Goal: Task Accomplishment & Management: Manage account settings

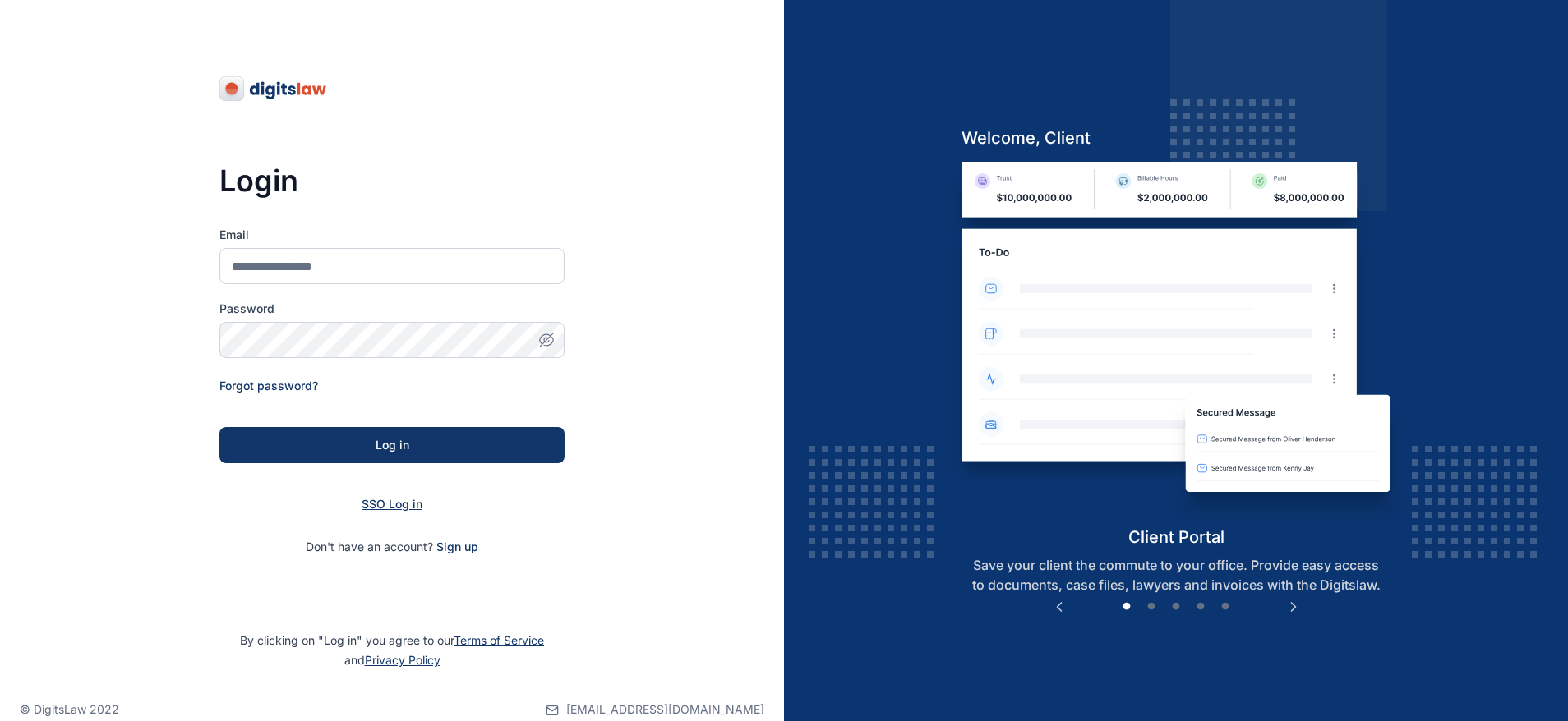
click at [388, 498] on span "SSO Log in" at bounding box center [392, 504] width 60 height 14
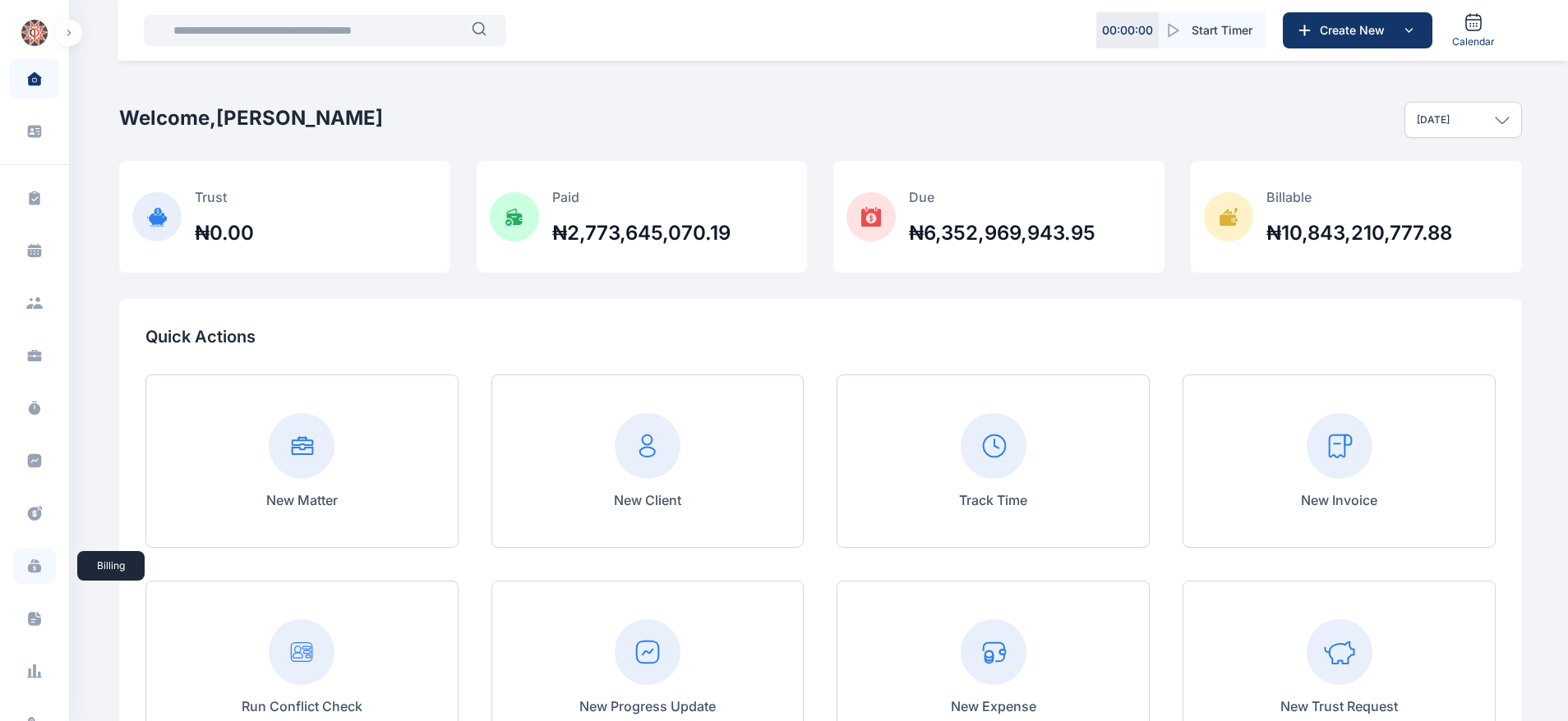
click at [27, 562] on icon at bounding box center [34, 567] width 17 height 17
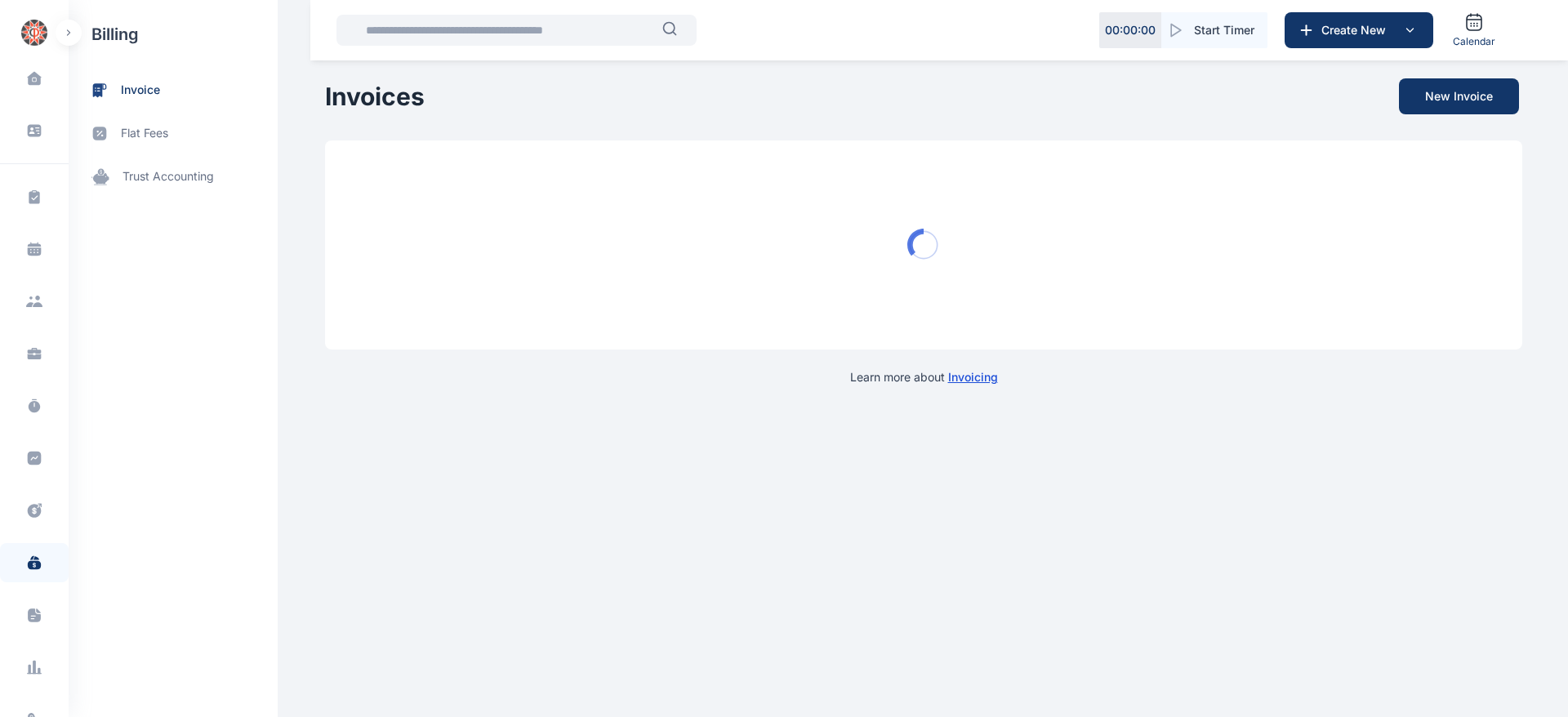
click at [153, 97] on span "invoice" at bounding box center [140, 90] width 39 height 18
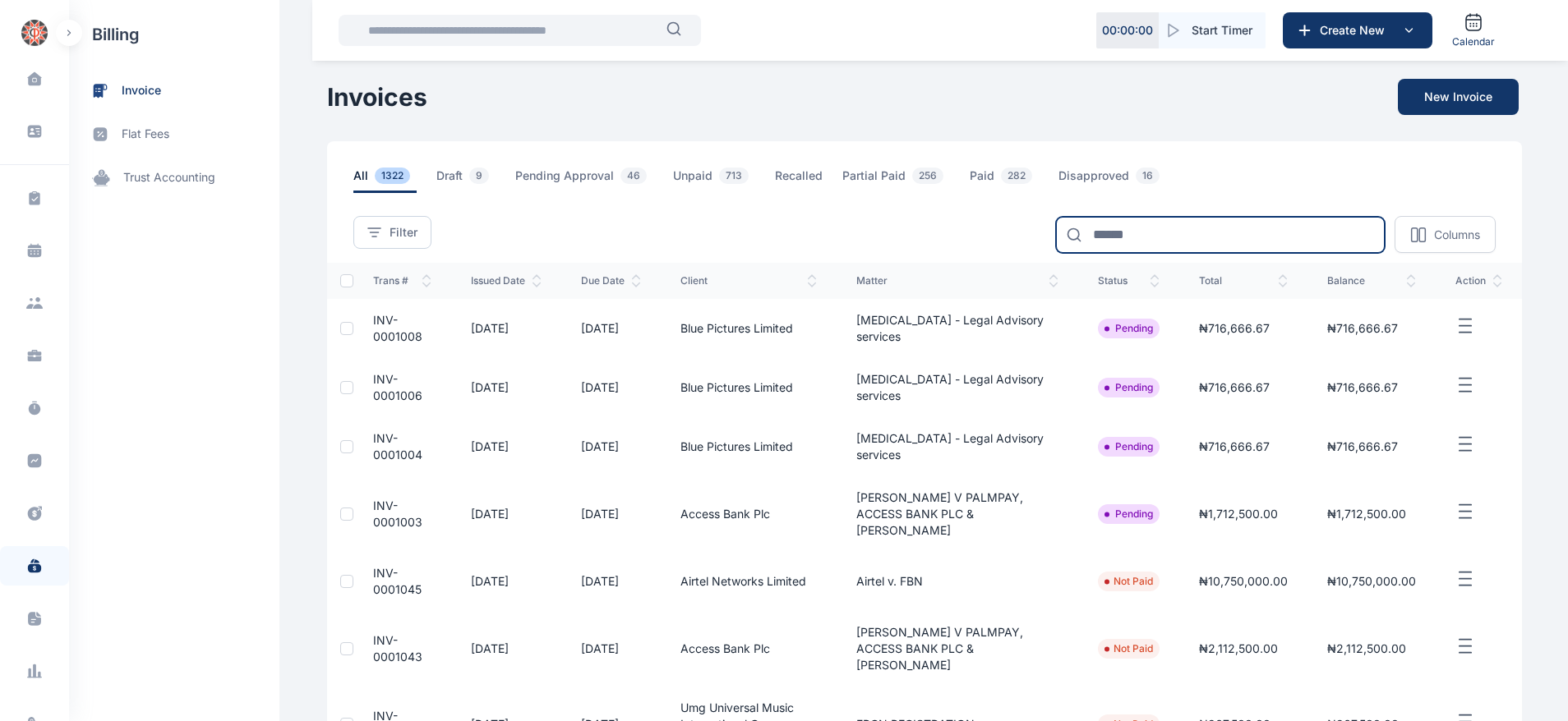
click at [1125, 230] on input at bounding box center [1220, 234] width 328 height 36
type input "**********"
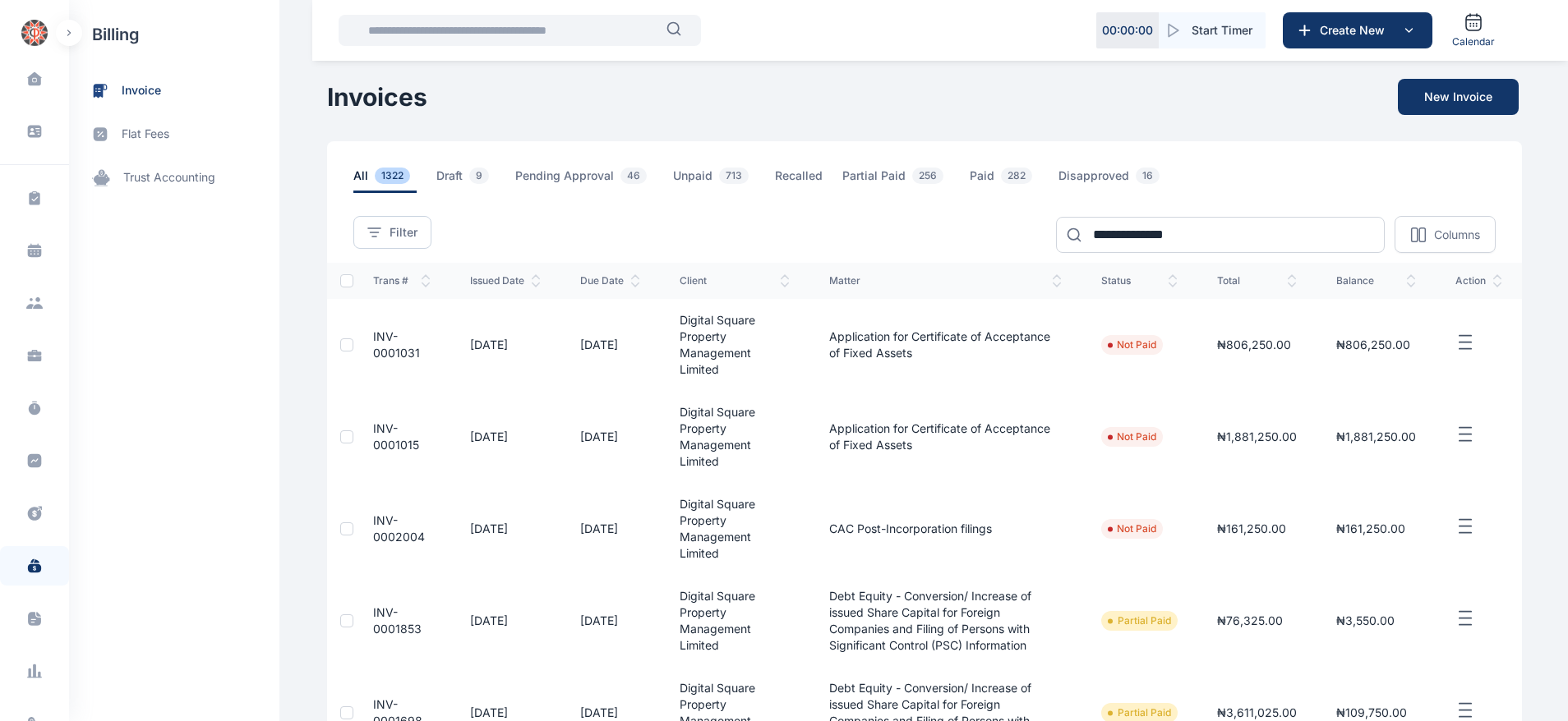
click at [1461, 344] on icon "button" at bounding box center [1465, 342] width 19 height 20
click at [376, 344] on td "INV-0001031" at bounding box center [401, 345] width 97 height 92
click at [376, 351] on span "INV-0001031" at bounding box center [396, 344] width 47 height 30
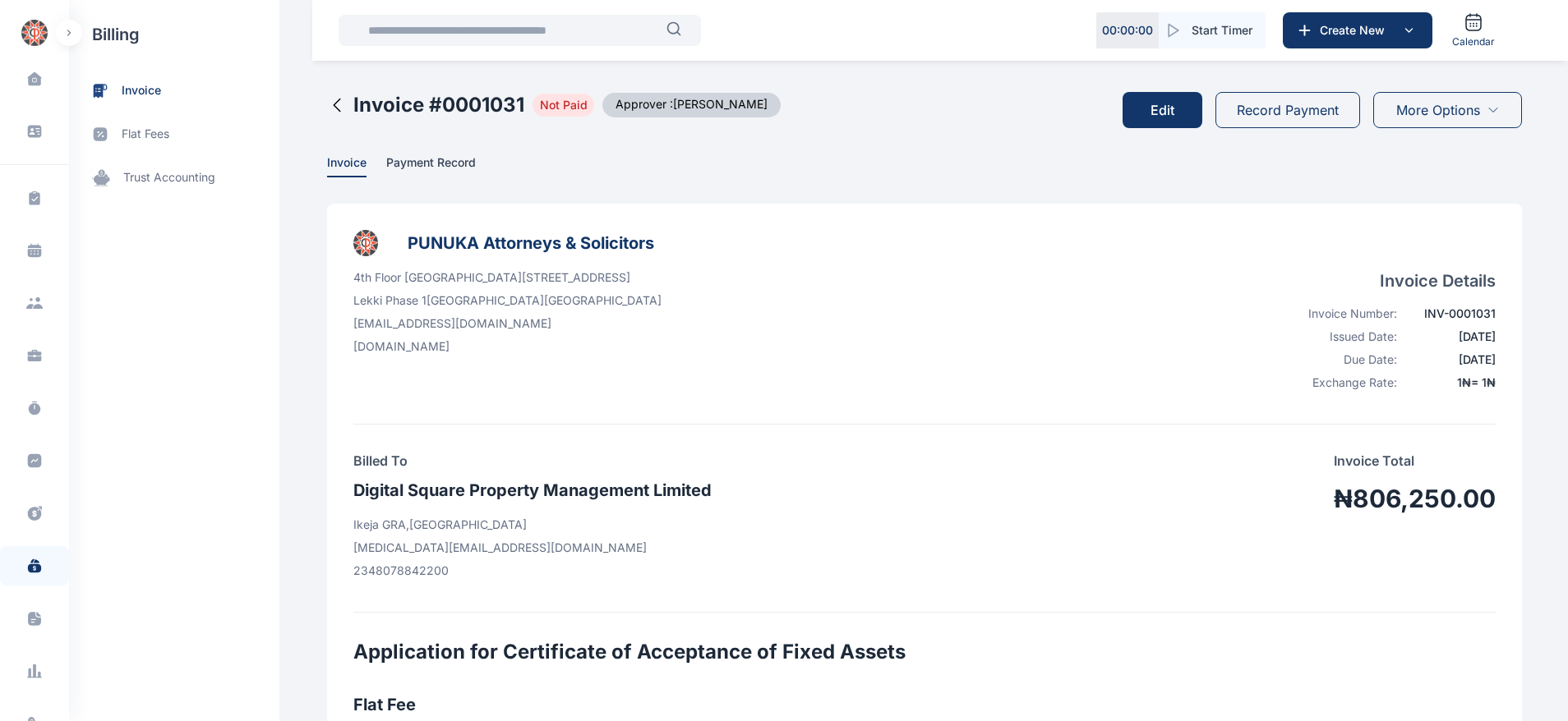
click at [1151, 108] on button "Edit" at bounding box center [1162, 110] width 80 height 36
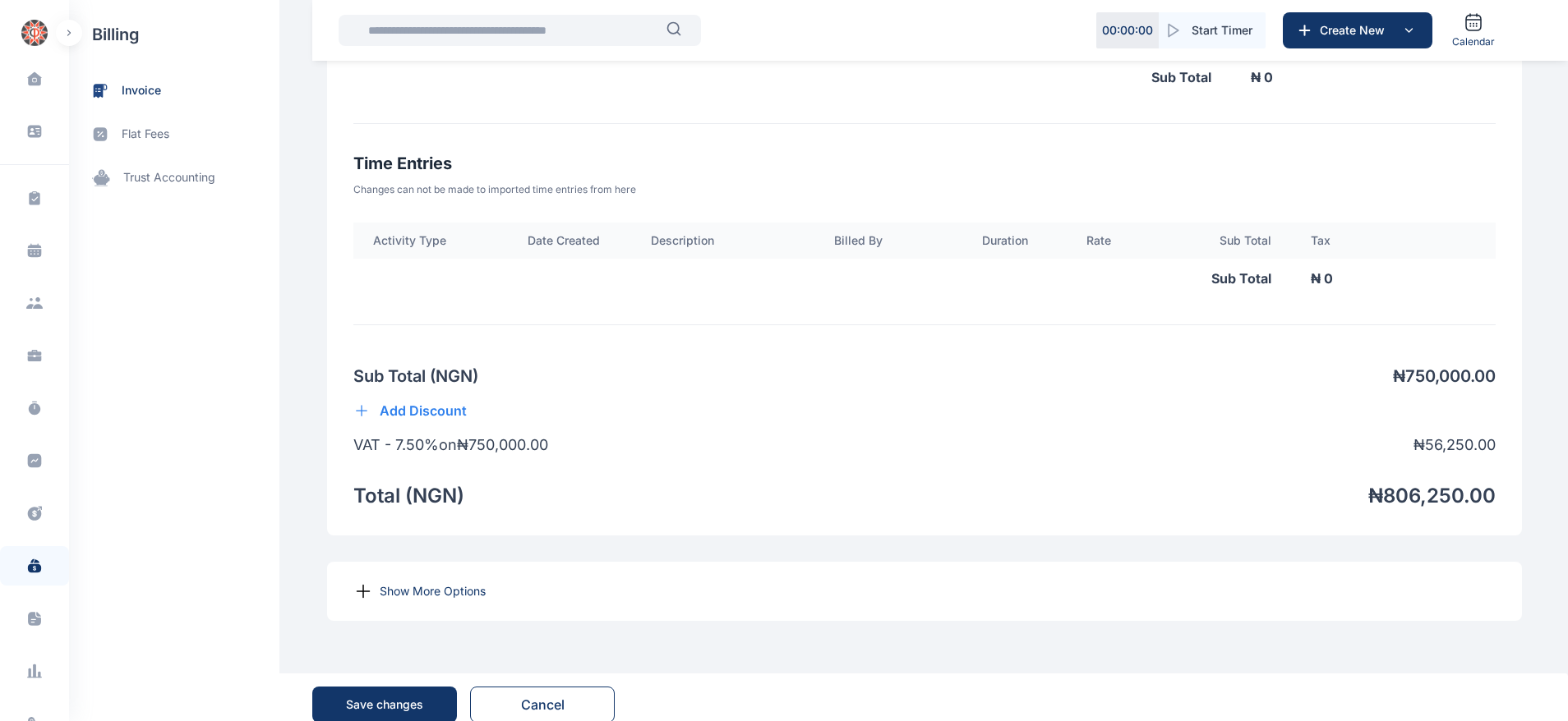
scroll to position [1111, 0]
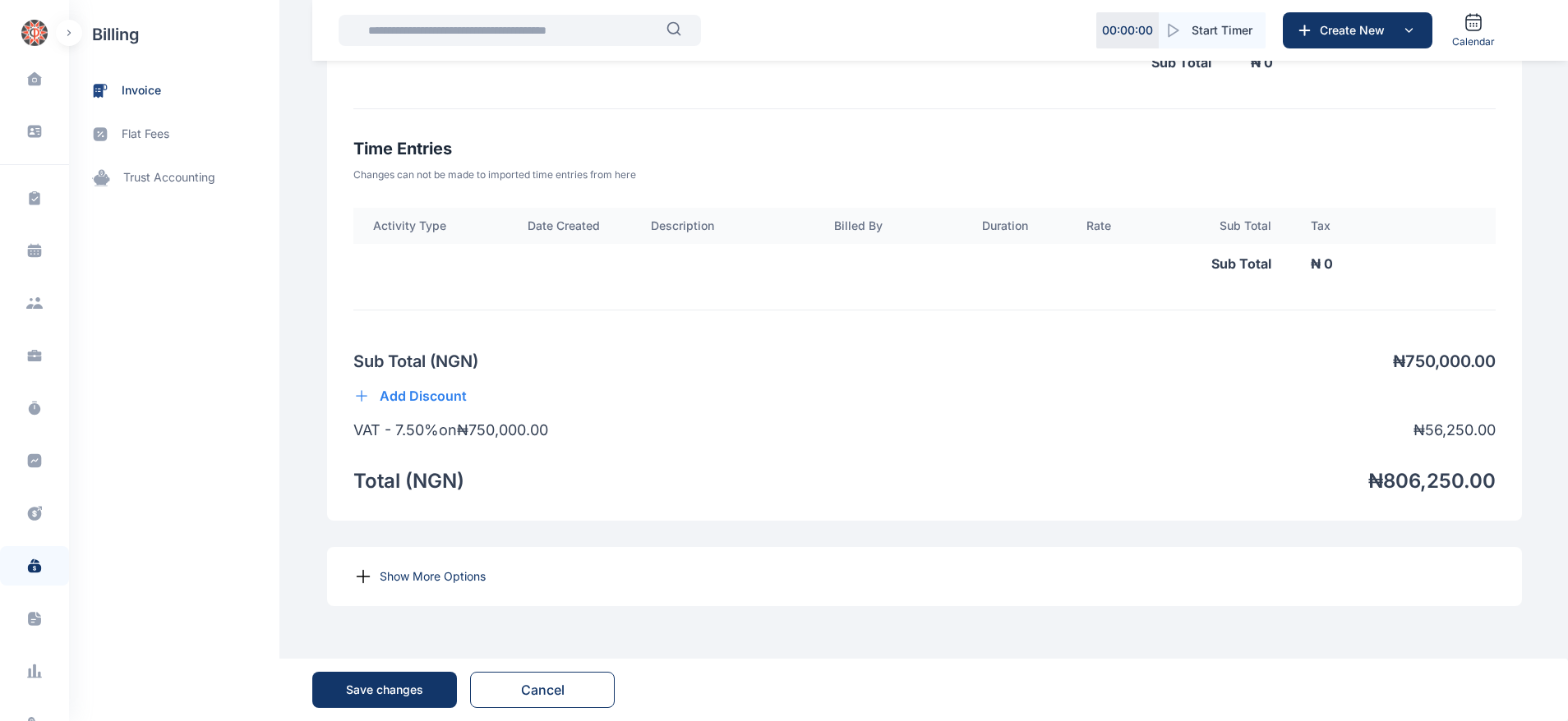
click at [381, 577] on p "Show More Options" at bounding box center [433, 577] width 106 height 17
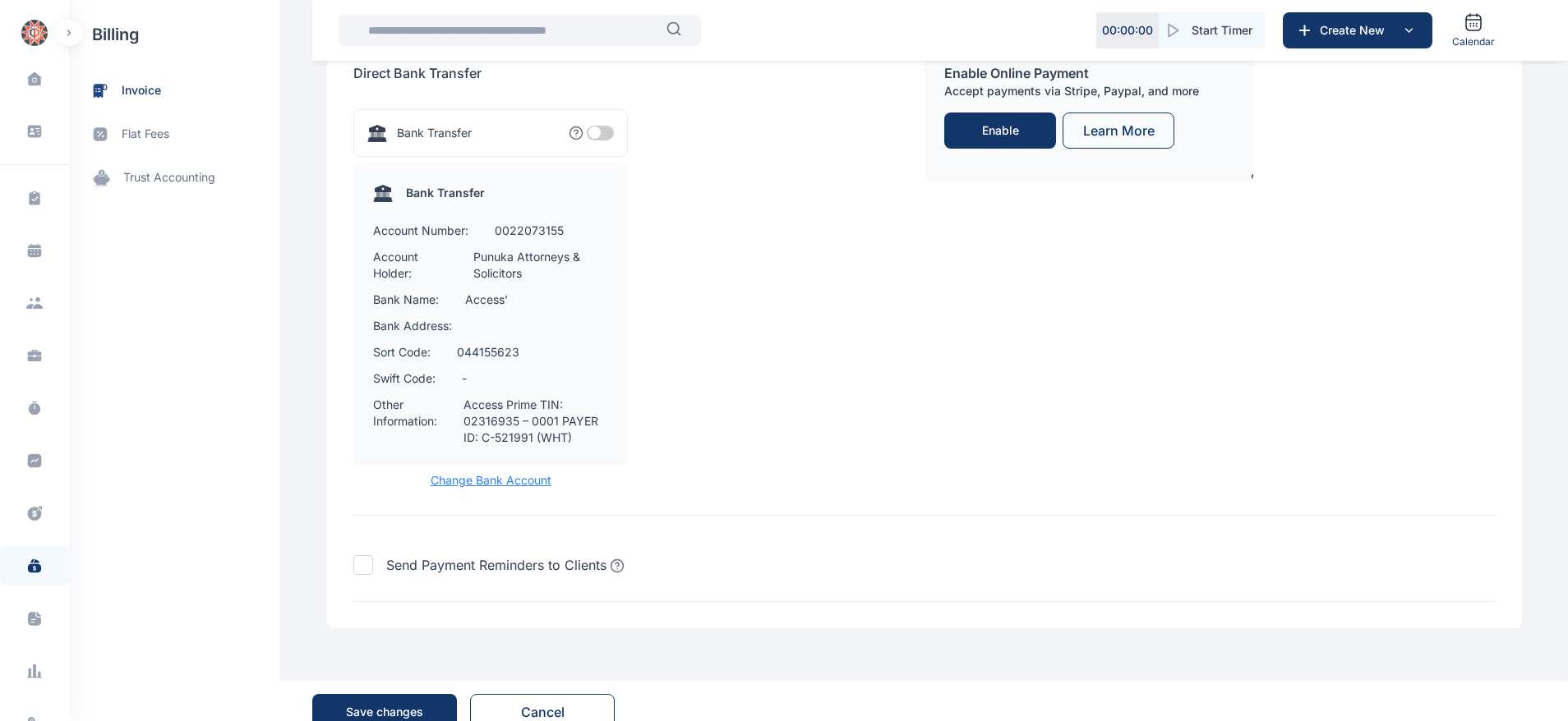
scroll to position [1933, 0]
click at [482, 479] on span "Change Bank Account" at bounding box center [490, 478] width 275 height 17
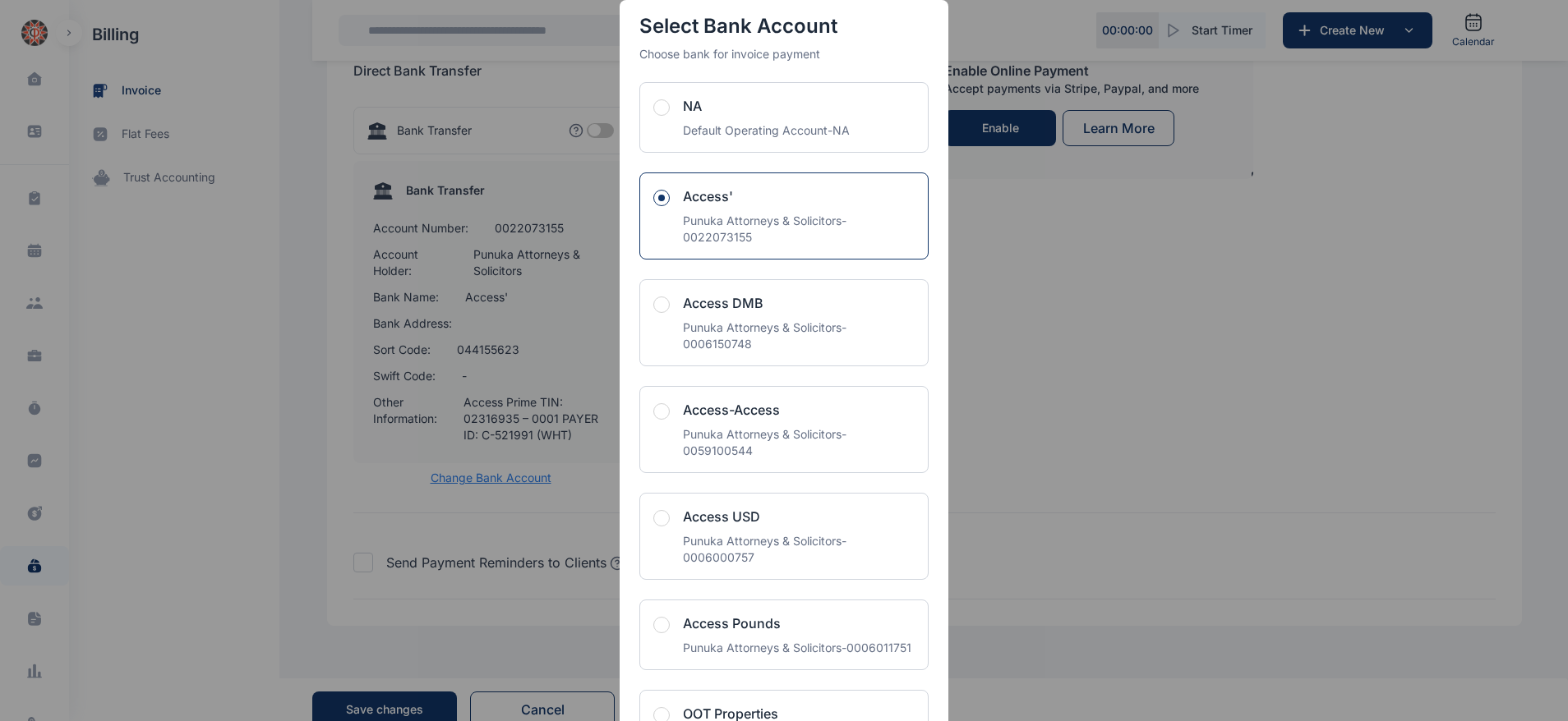
click at [1054, 332] on div "Select Bank Account Choose bank for invoice payment NA Default Operating Accoun…" at bounding box center [784, 360] width 1568 height 721
click at [1122, 366] on div "Select Bank Account Choose bank for invoice payment NA Default Operating Accoun…" at bounding box center [784, 360] width 1568 height 721
click at [839, 230] on div "Punuka Attorneys & Solicitors - 0022073155" at bounding box center [799, 228] width 232 height 33
click at [1114, 278] on div "Select Bank Account Choose bank for invoice payment NA Default Operating Accoun…" at bounding box center [784, 360] width 1568 height 721
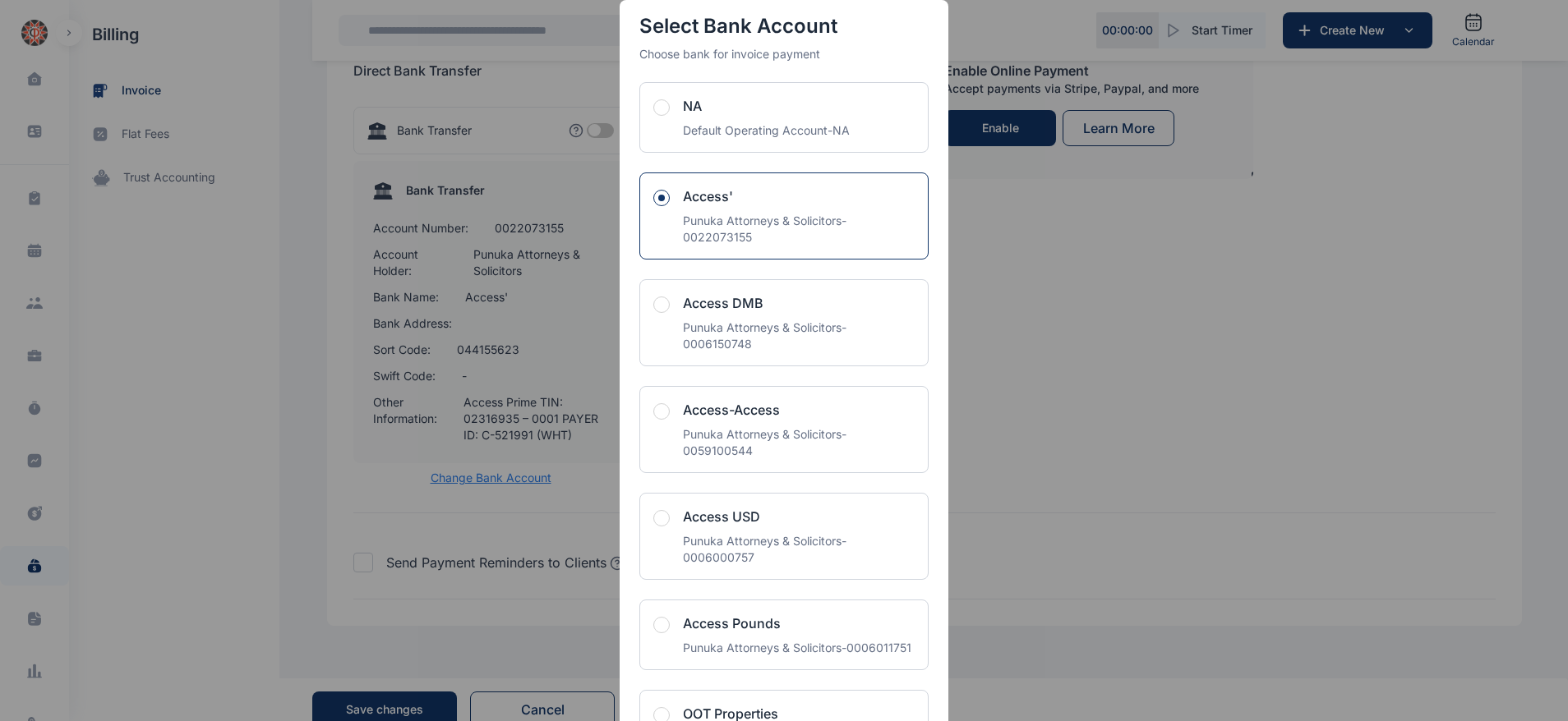
click at [1114, 278] on div "Select Bank Account Choose bank for invoice payment NA Default Operating Accoun…" at bounding box center [784, 360] width 1568 height 721
click at [820, 227] on div "Punuka Attorneys & Solicitors - 0022073155" at bounding box center [799, 228] width 232 height 33
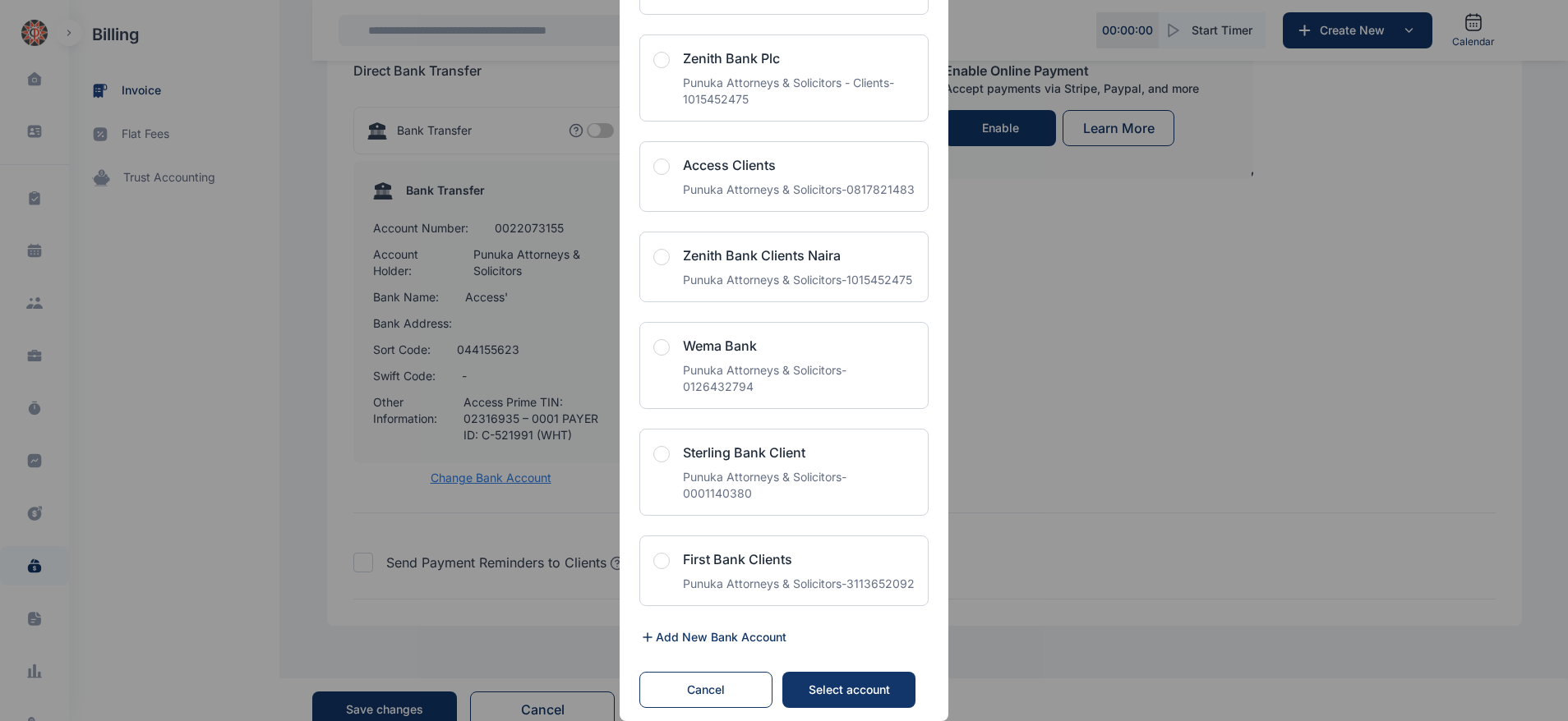
scroll to position [1952, 0]
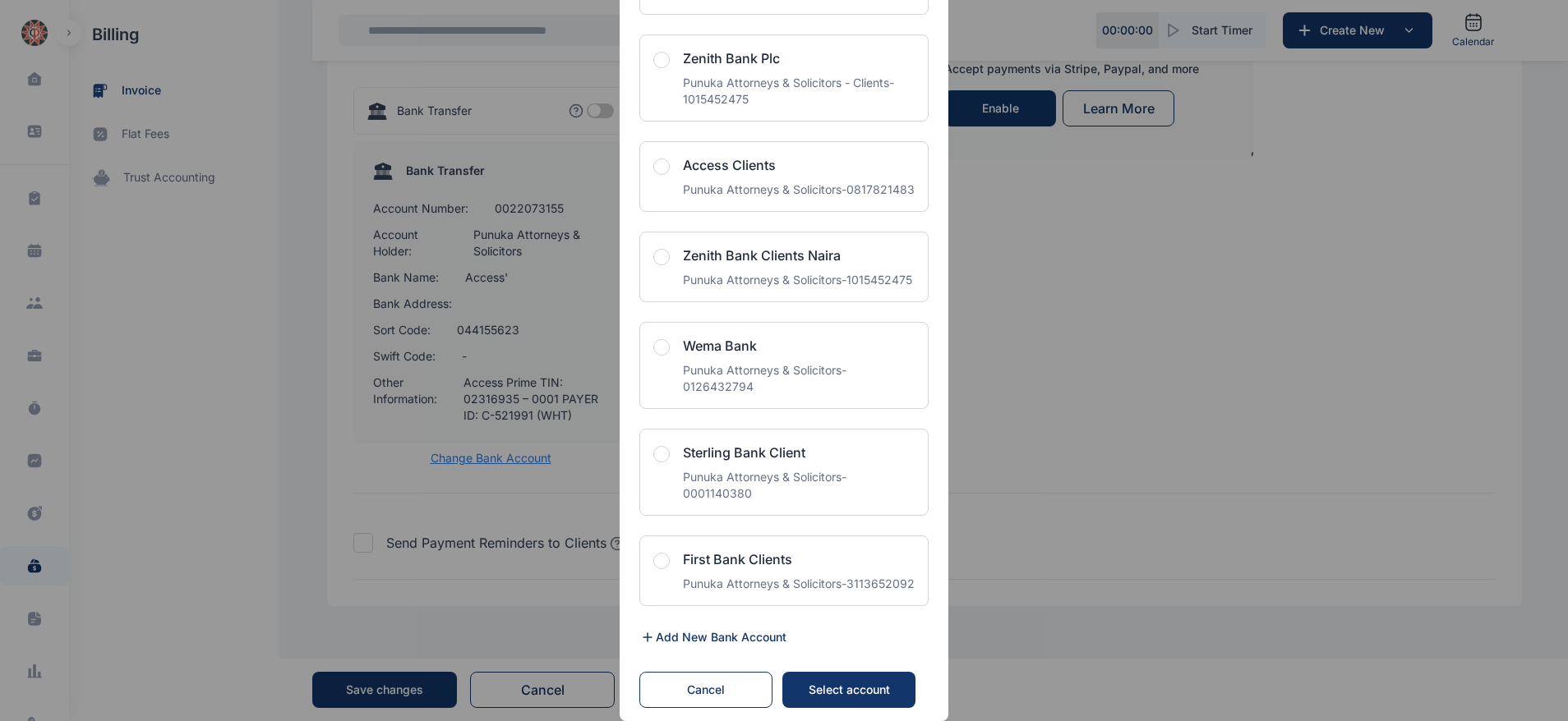
click at [712, 690] on div "Cancel" at bounding box center [705, 690] width 98 height 17
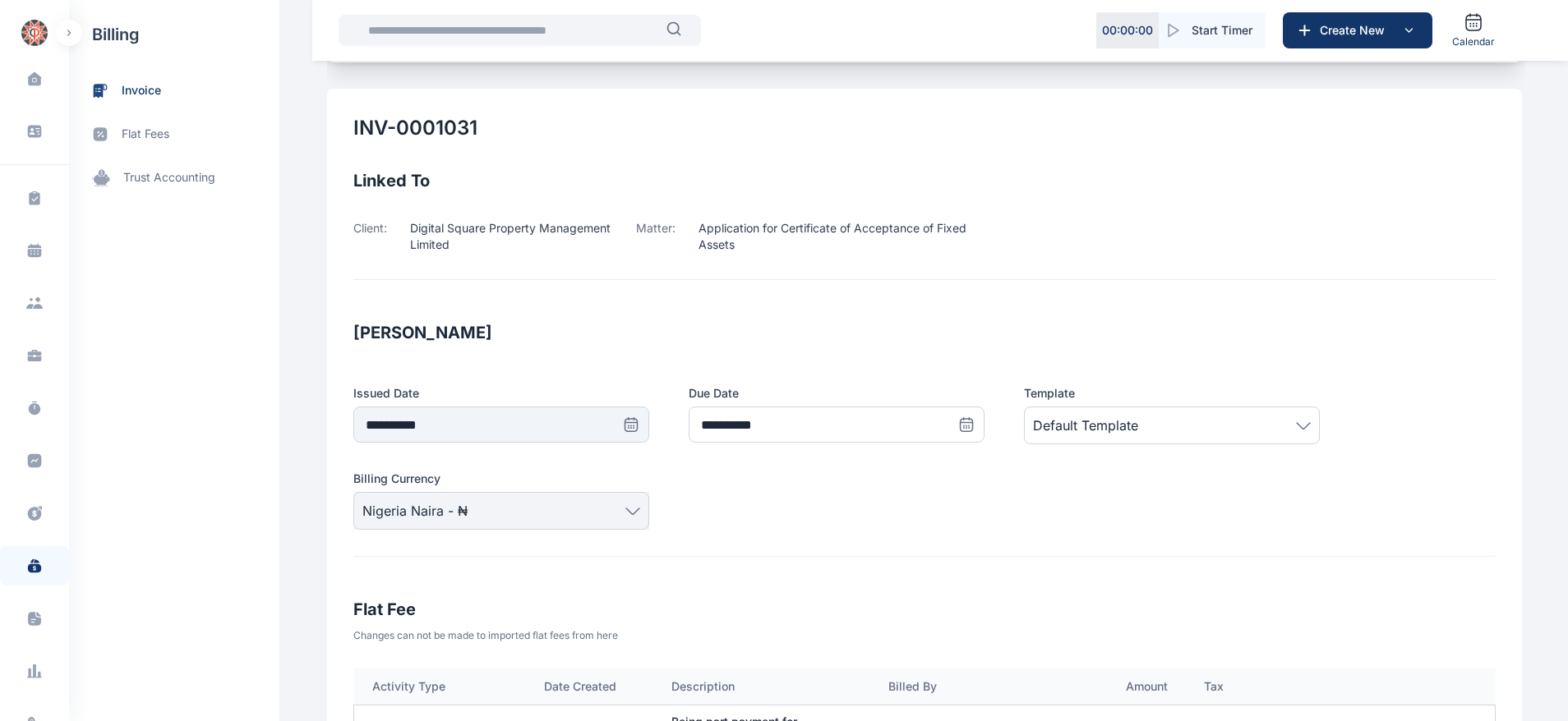
scroll to position [129, 0]
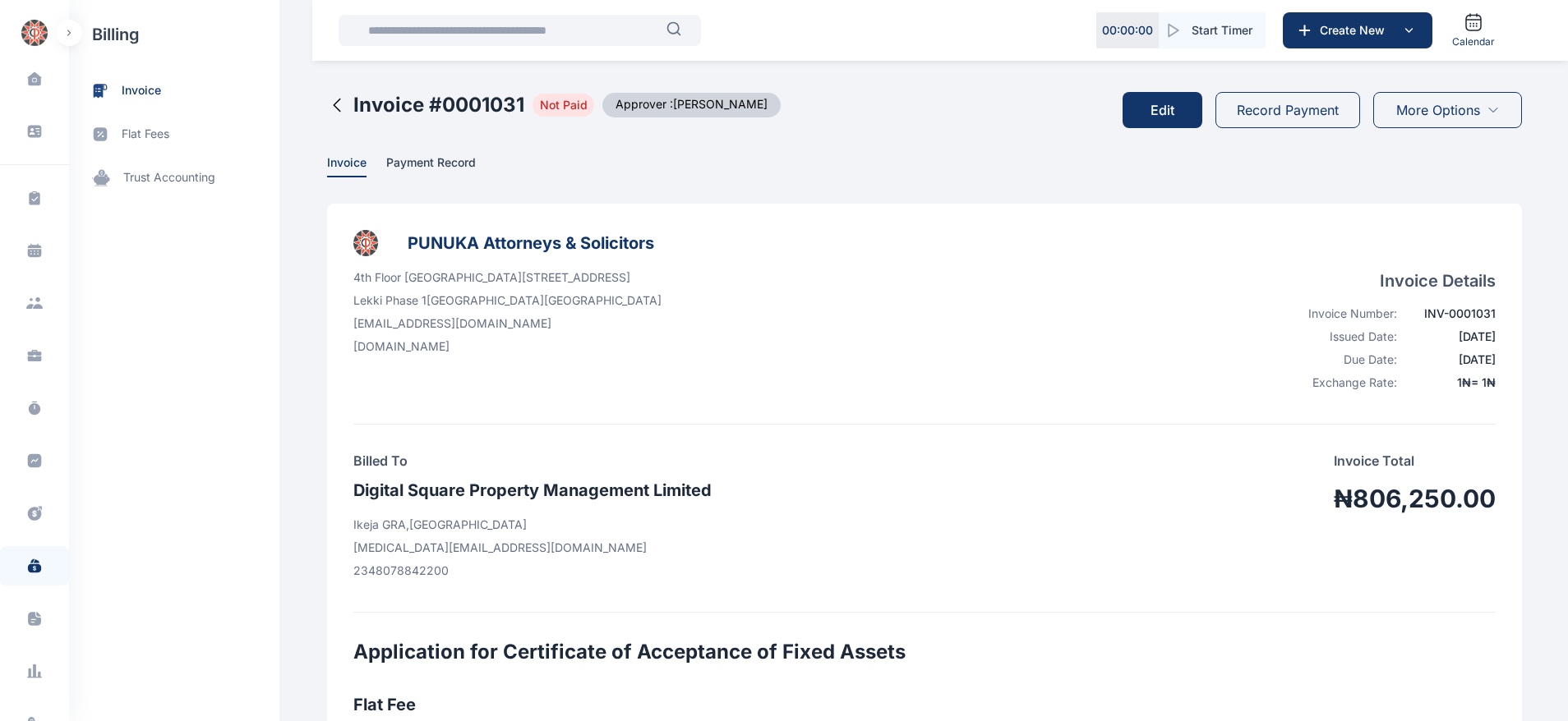
click at [1177, 114] on button "Edit" at bounding box center [1162, 110] width 80 height 36
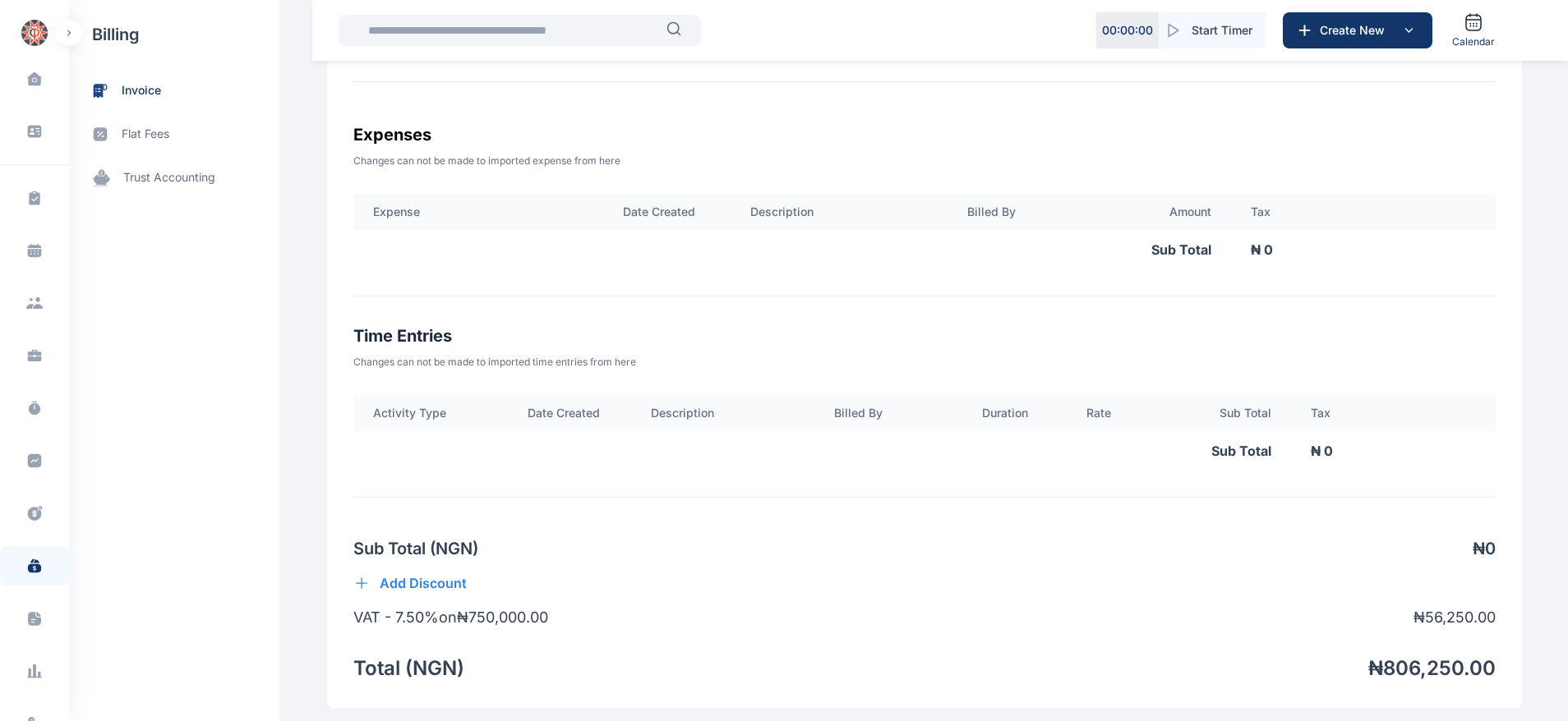
scroll to position [1111, 0]
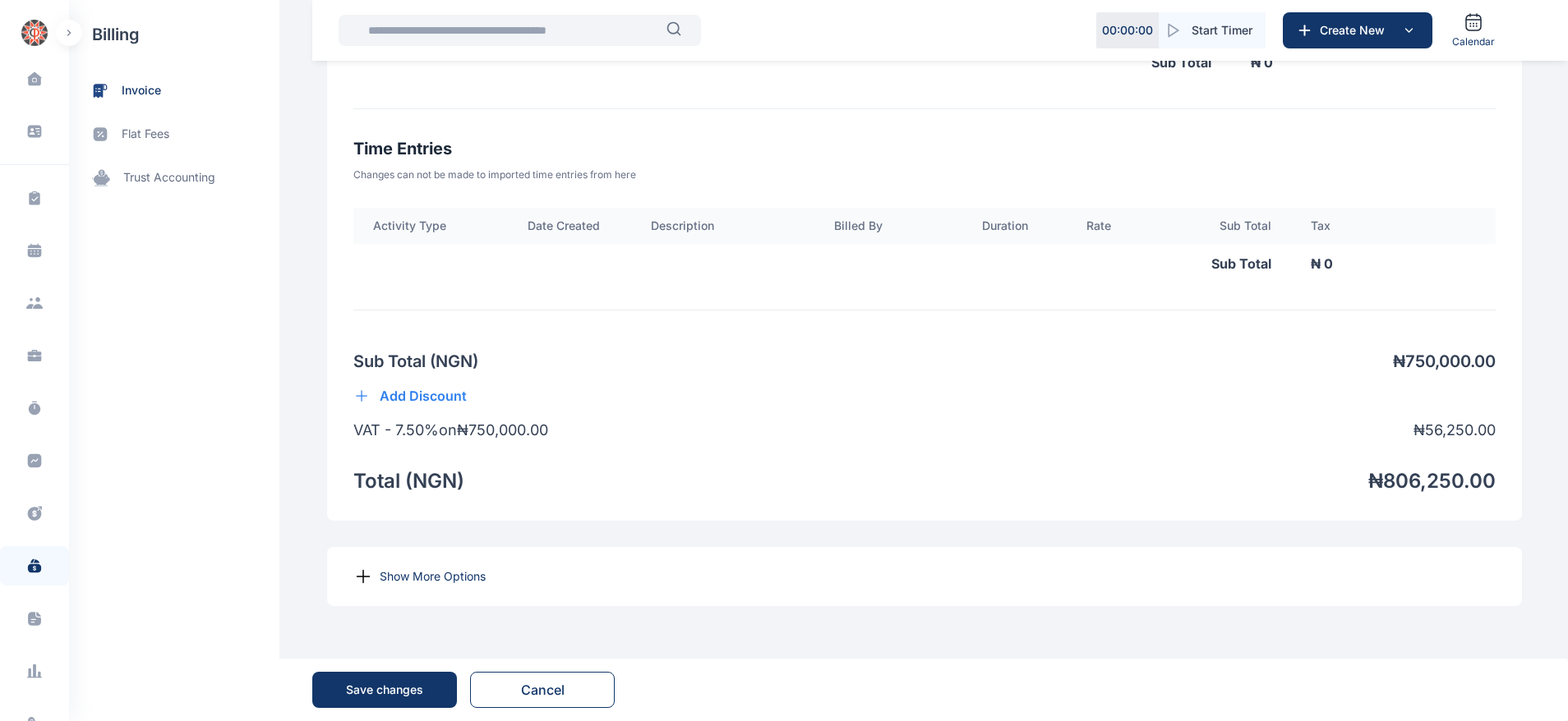
click at [354, 577] on icon at bounding box center [363, 576] width 19 height 19
click at [401, 574] on p "Show More Options" at bounding box center [433, 577] width 106 height 17
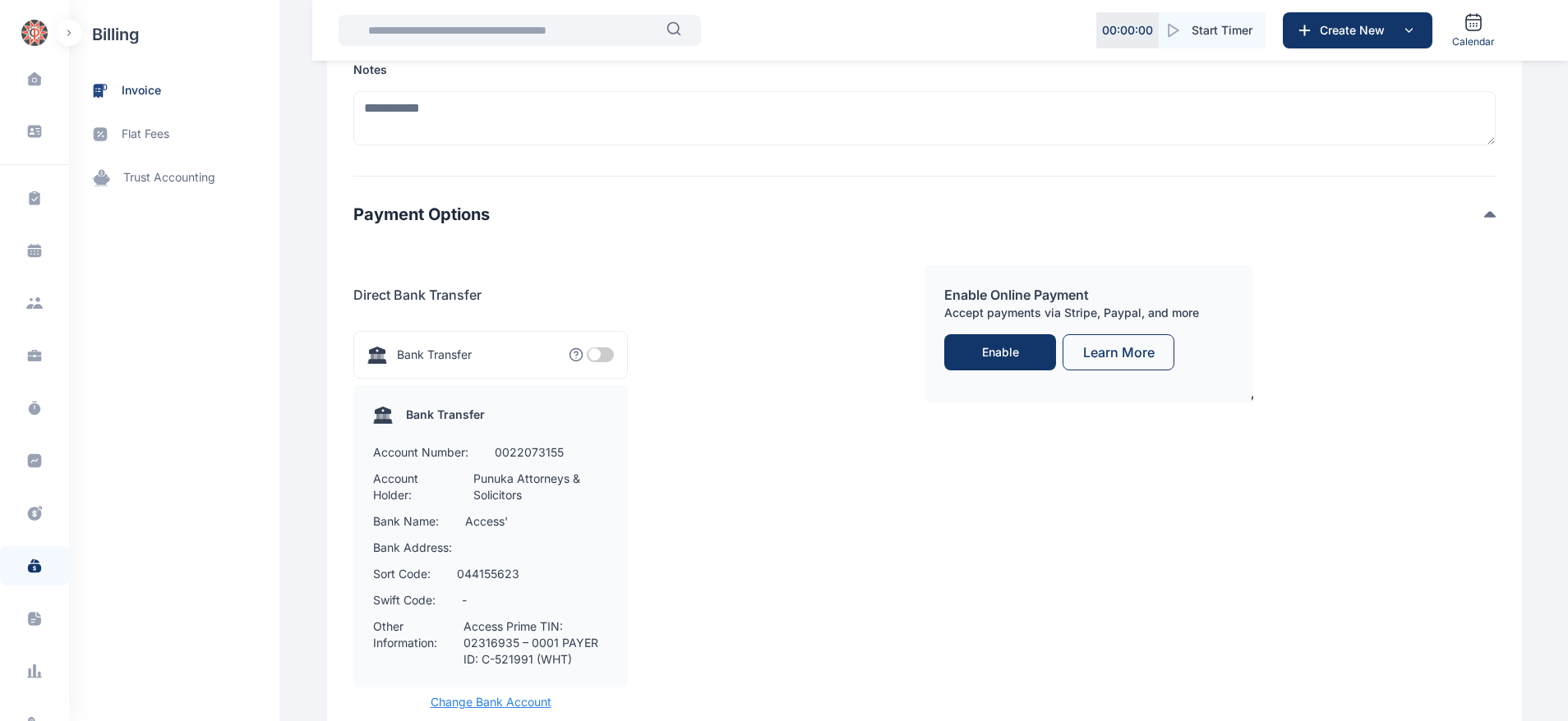
scroll to position [1714, 0]
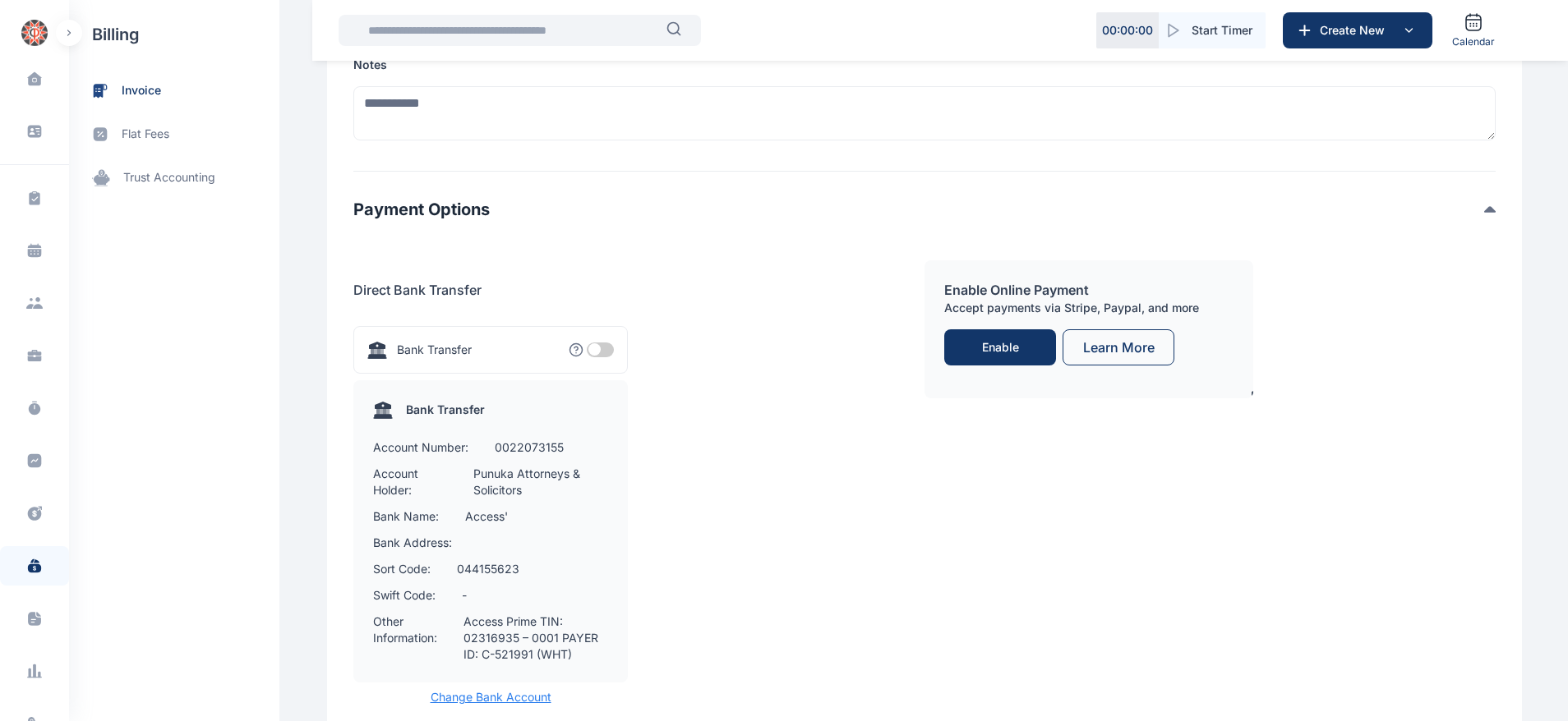
click at [587, 354] on span at bounding box center [600, 350] width 27 height 15
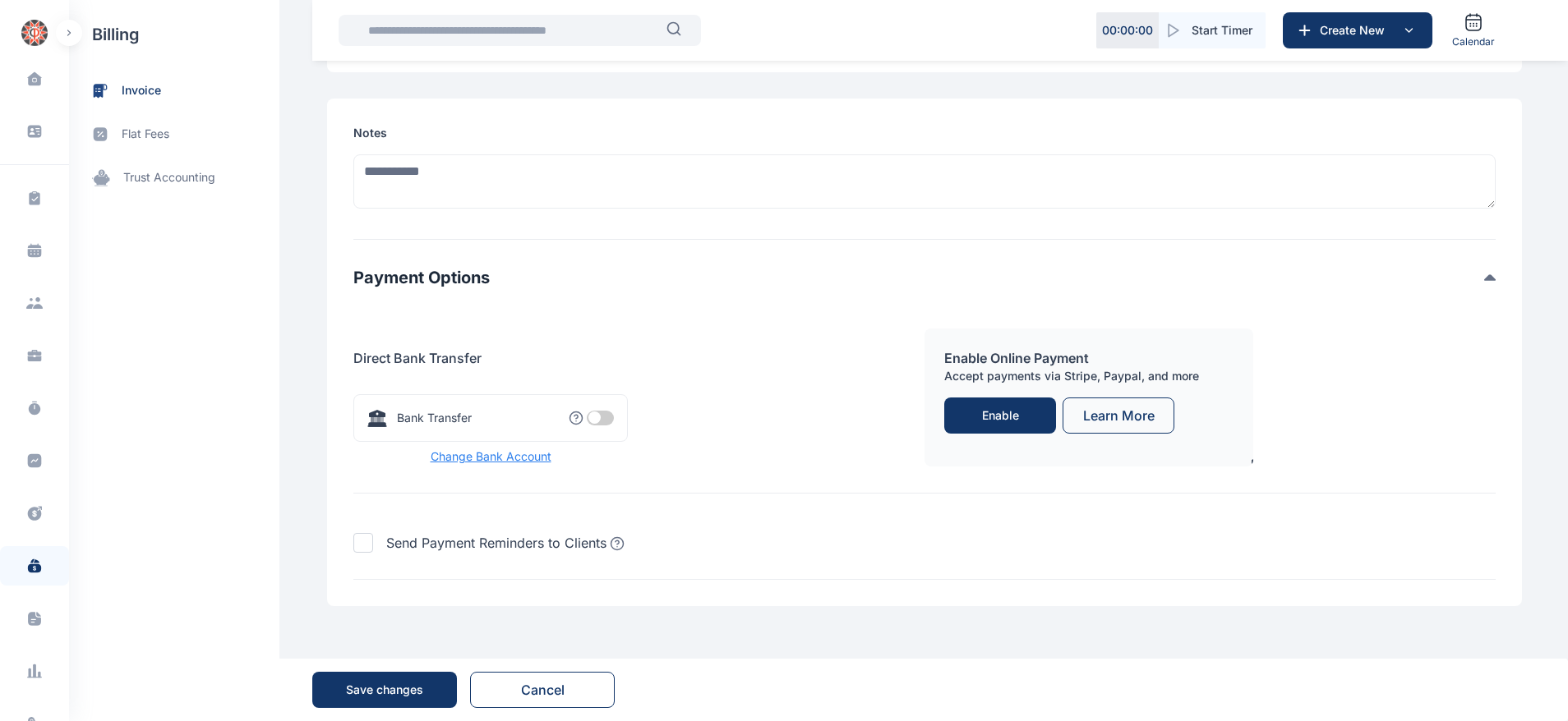
click at [598, 419] on span at bounding box center [600, 418] width 27 height 15
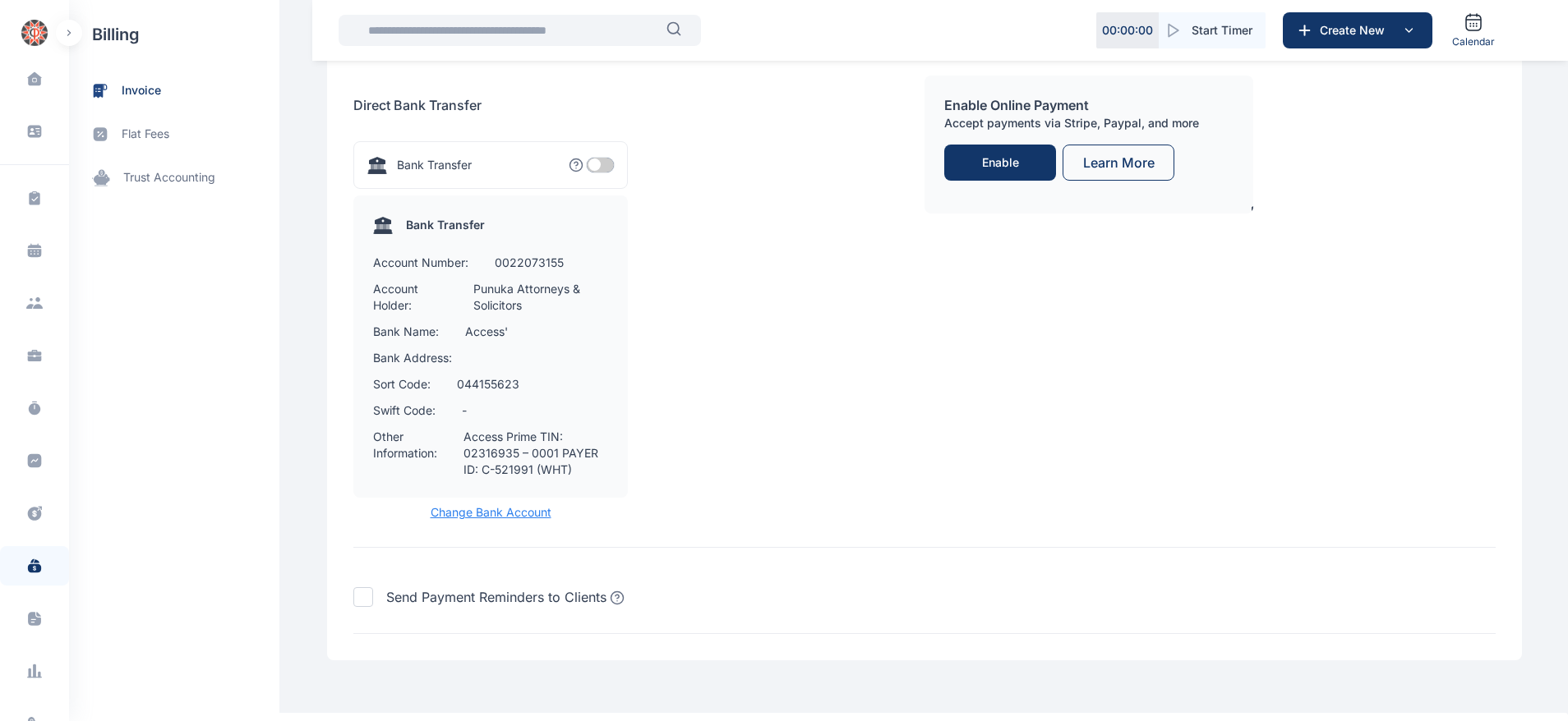
scroll to position [1952, 0]
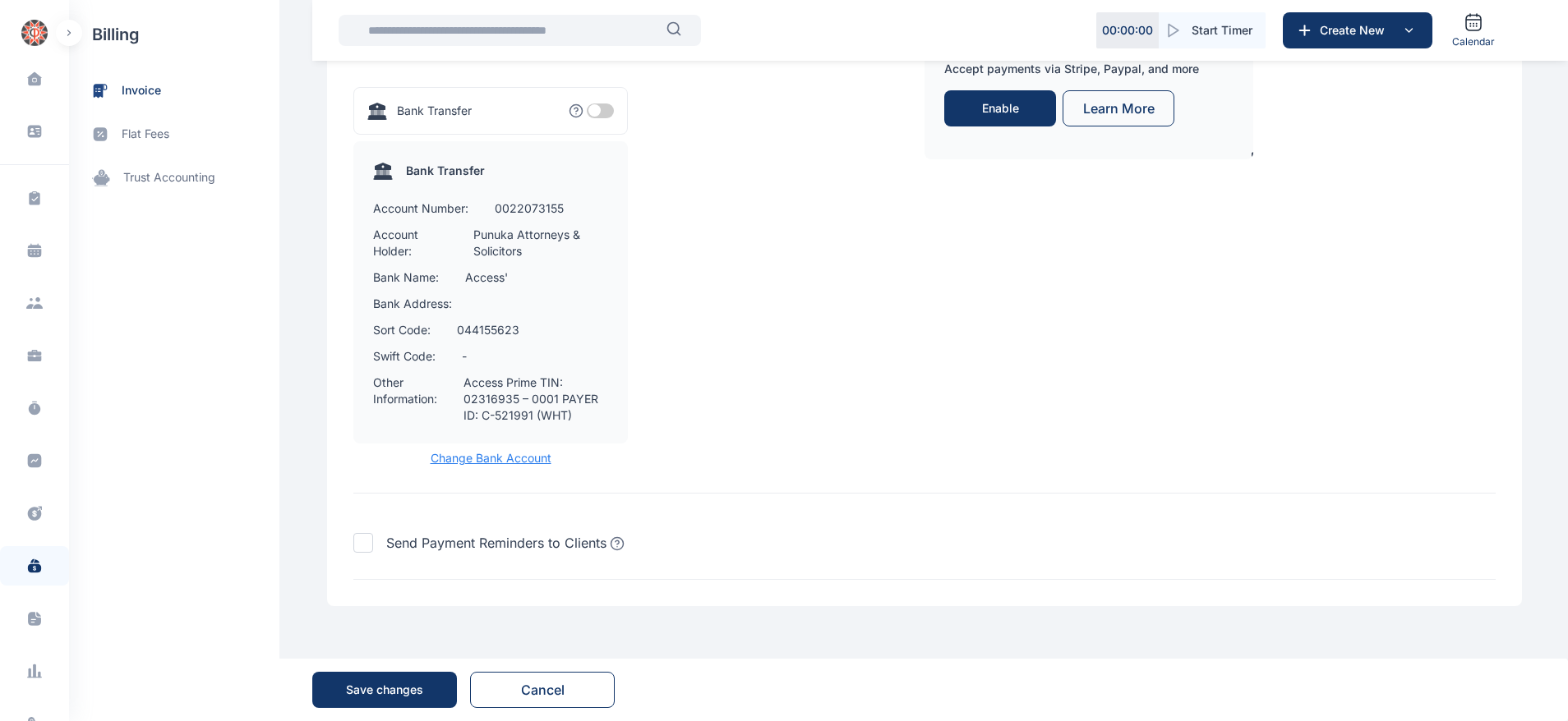
click at [481, 463] on span "Change Bank Account" at bounding box center [490, 458] width 275 height 17
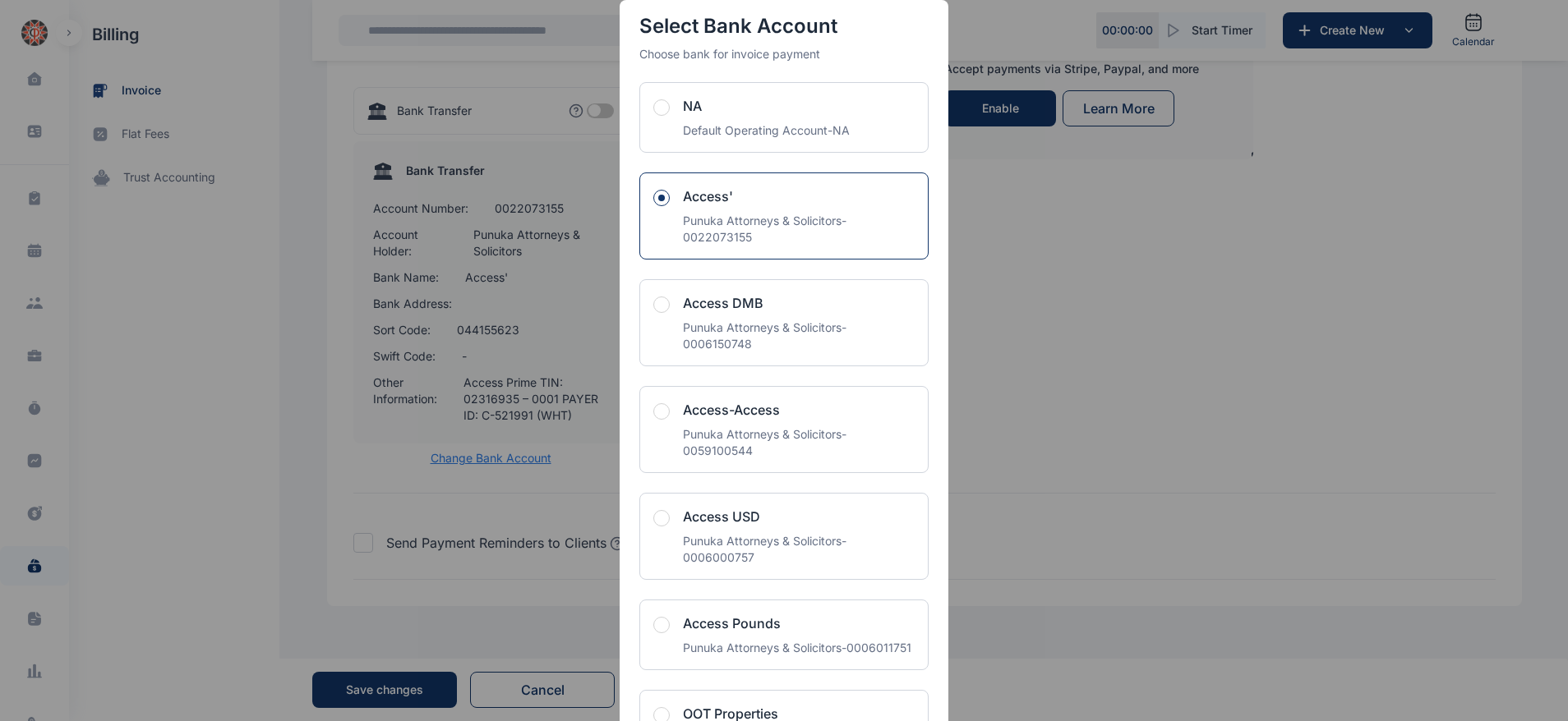
click at [684, 220] on div "Punuka Attorneys & Solicitors - 0022073155" at bounding box center [799, 228] width 232 height 33
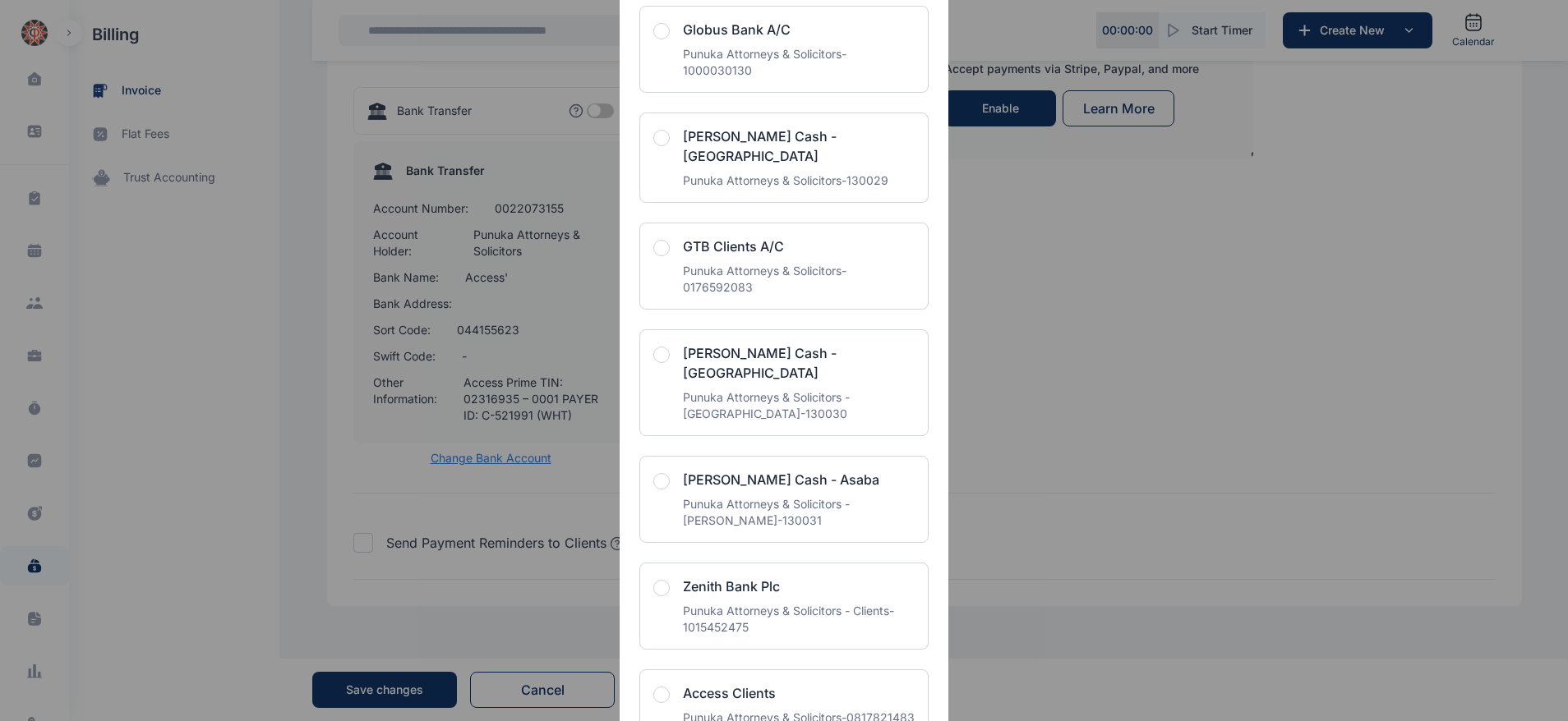
scroll to position [3785, 0]
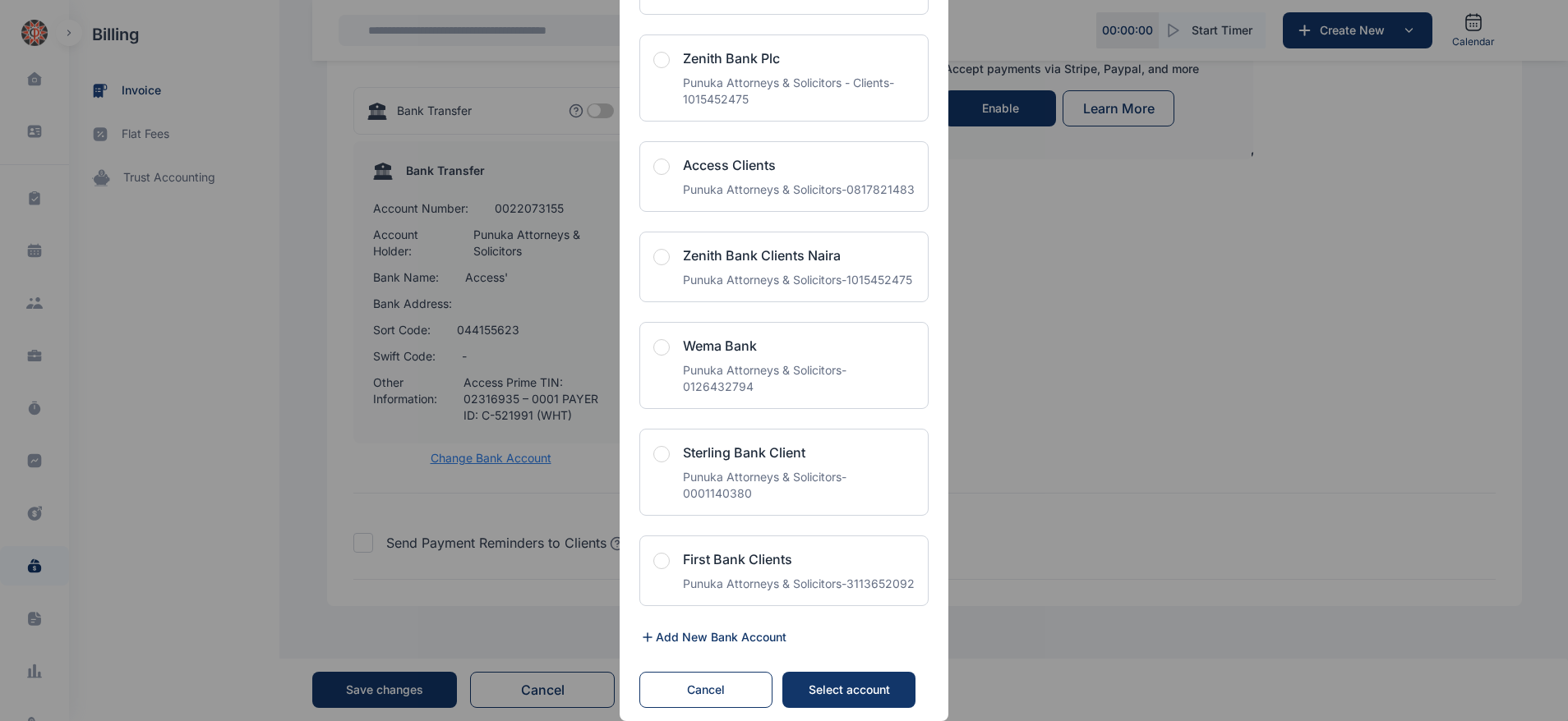
click at [852, 708] on button "Select account" at bounding box center [849, 690] width 134 height 36
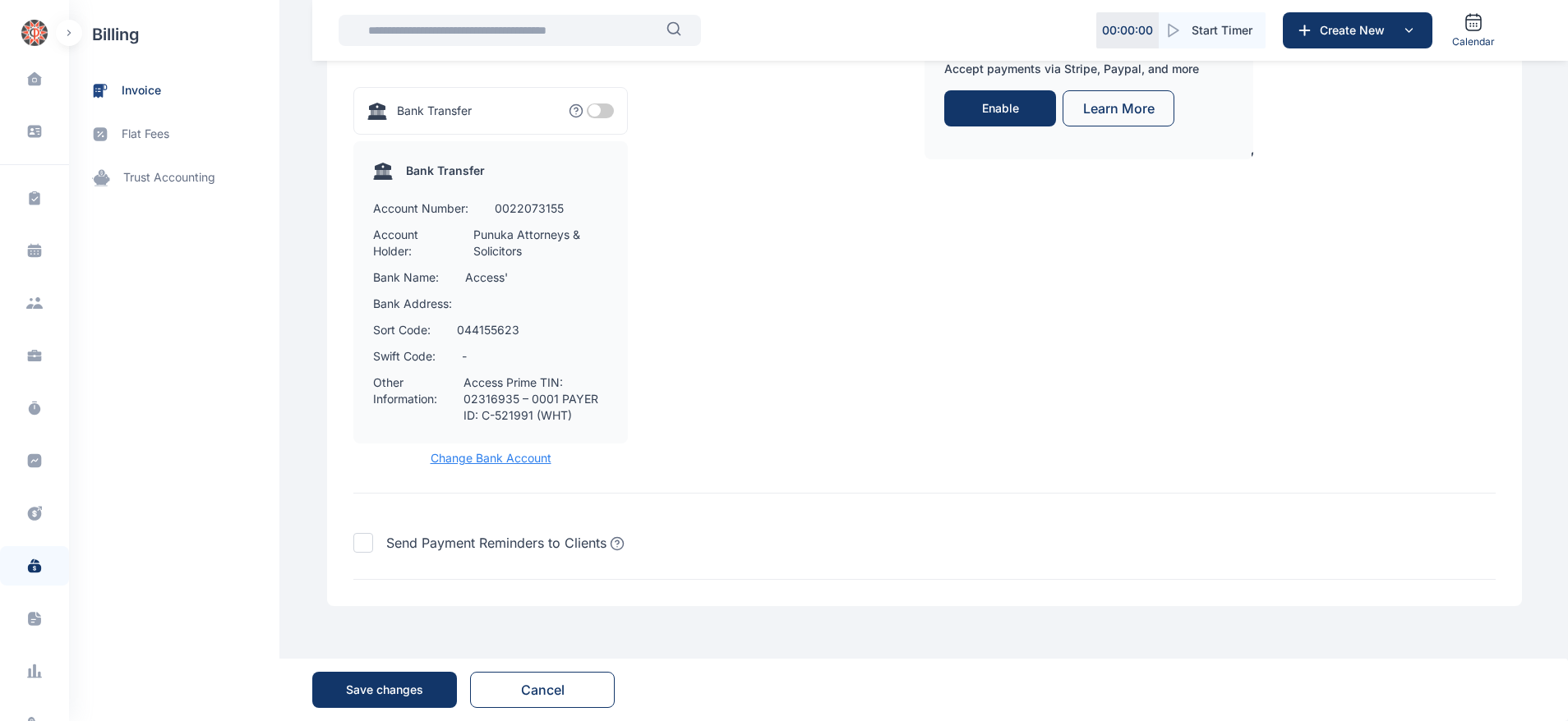
click at [350, 682] on div "Save changes" at bounding box center [385, 690] width 77 height 17
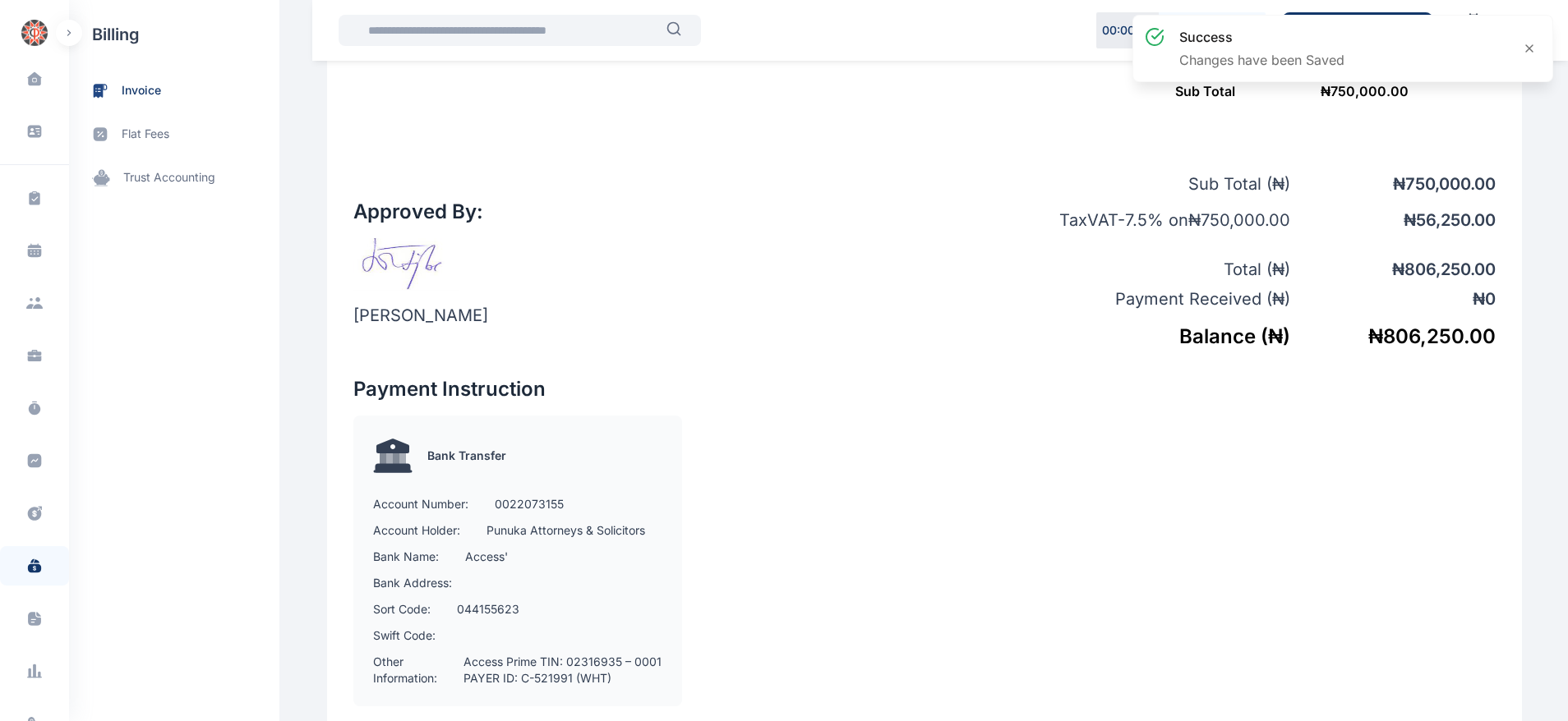
scroll to position [969, 0]
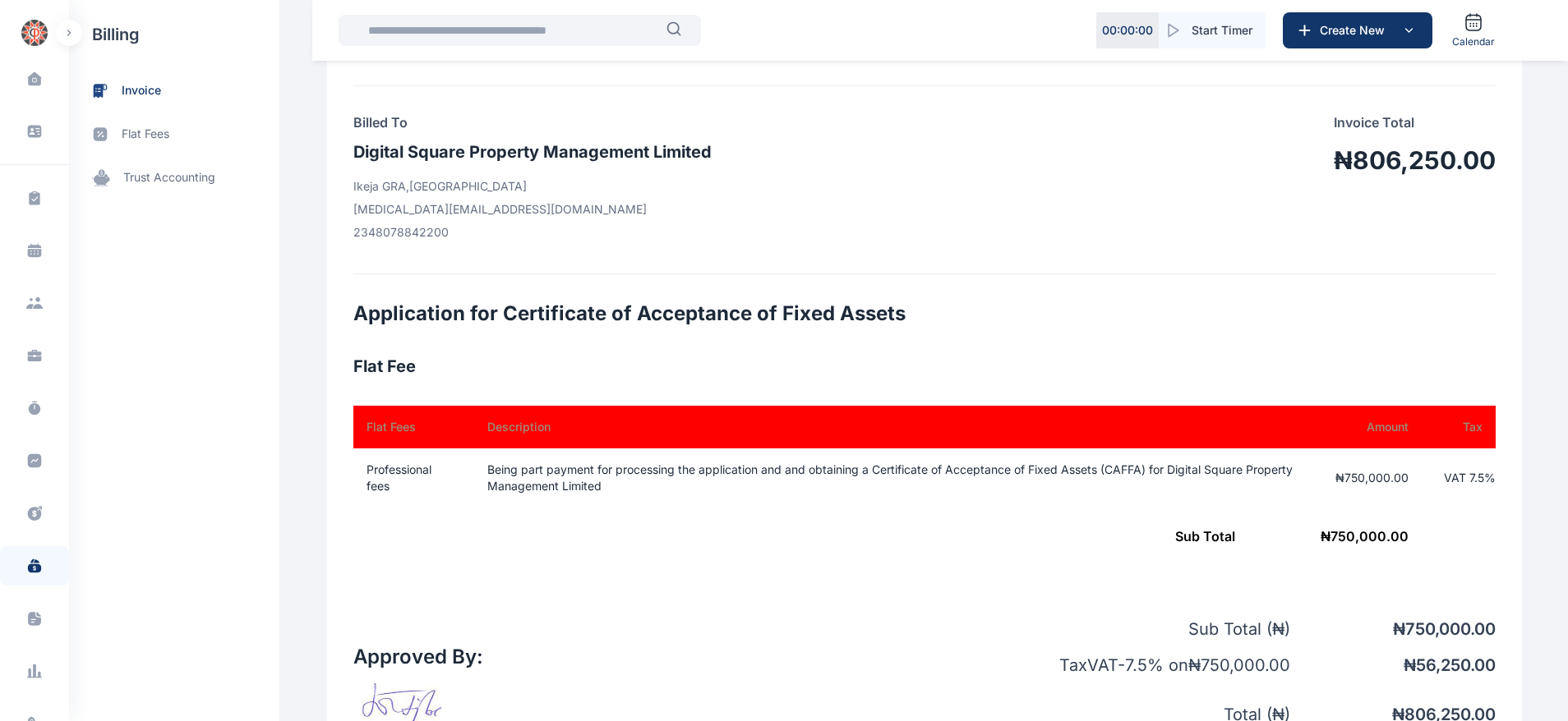
click at [1561, 164] on div "Dashboard dashboard Conflict-Check conflict-check Task Management task manageme…" at bounding box center [784, 507] width 1568 height 1690
